Goal: Task Accomplishment & Management: Complete application form

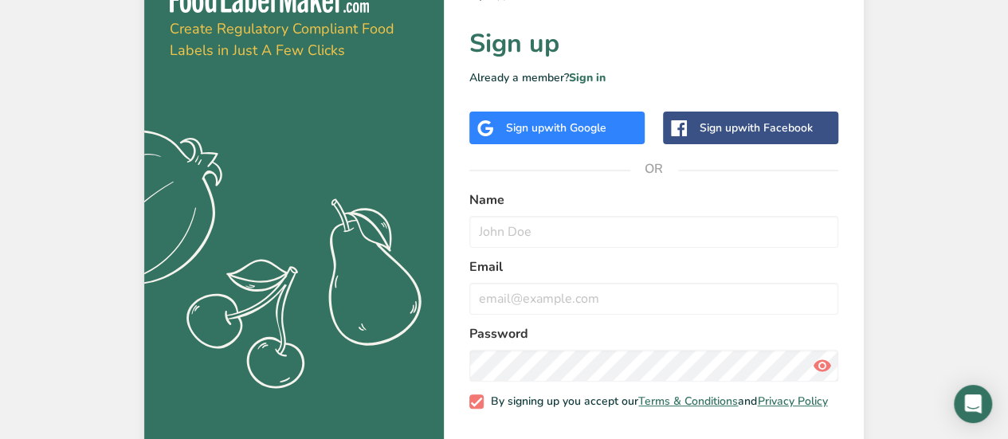
scroll to position [30, 0]
click at [537, 121] on div "Sign up with Google" at bounding box center [556, 127] width 100 height 17
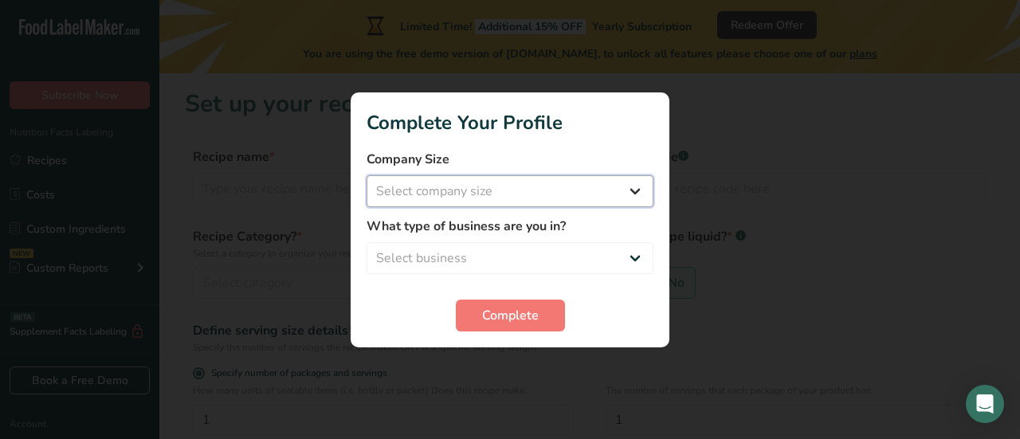
click at [503, 194] on select "Select company size Fewer than 10 Employees 10 to 50 Employees 51 to 500 Employ…" at bounding box center [509, 191] width 287 height 32
select select "1"
click at [366, 175] on select "Select company size Fewer than 10 Employees 10 to 50 Employees 51 to 500 Employ…" at bounding box center [509, 191] width 287 height 32
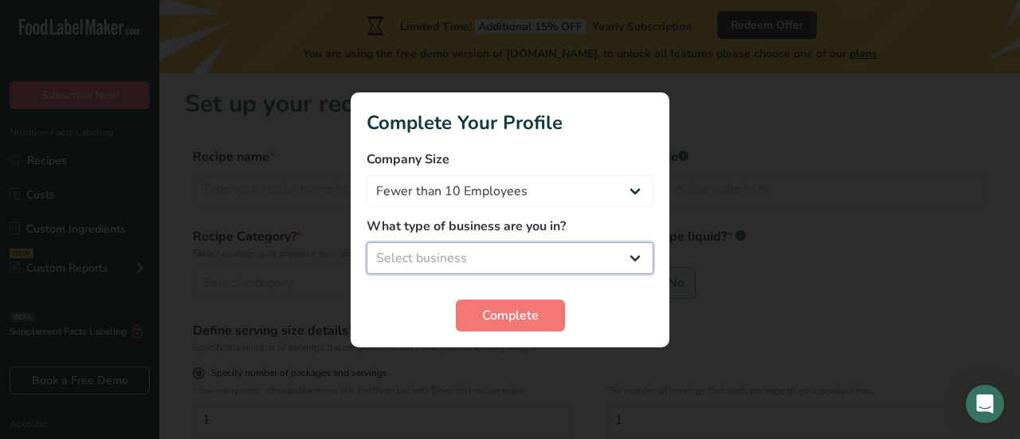
click at [536, 255] on select "Select business Packaged Food Manufacturer Restaurant & Cafe Bakery Meal Plans …" at bounding box center [509, 258] width 287 height 32
select select "1"
click at [366, 242] on select "Select business Packaged Food Manufacturer Restaurant & Cafe Bakery Meal Plans …" at bounding box center [509, 258] width 287 height 32
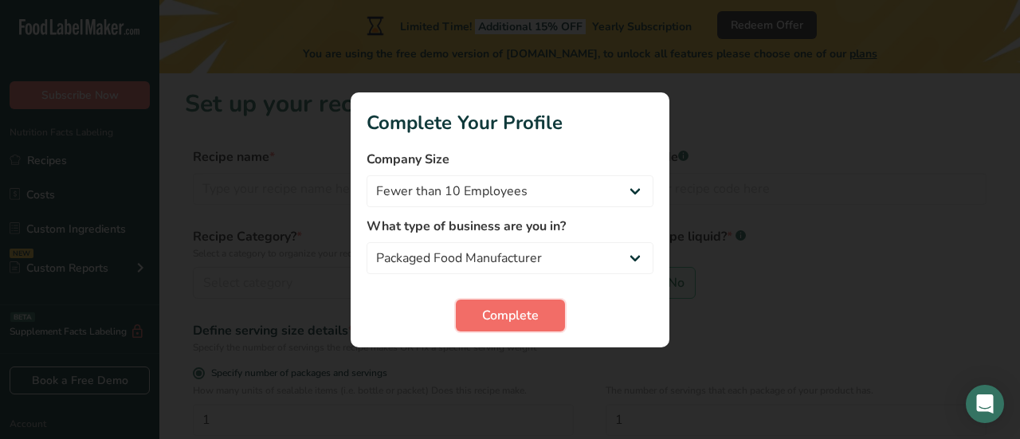
click at [530, 315] on span "Complete" at bounding box center [510, 315] width 57 height 19
